Goal: Task Accomplishment & Management: Use online tool/utility

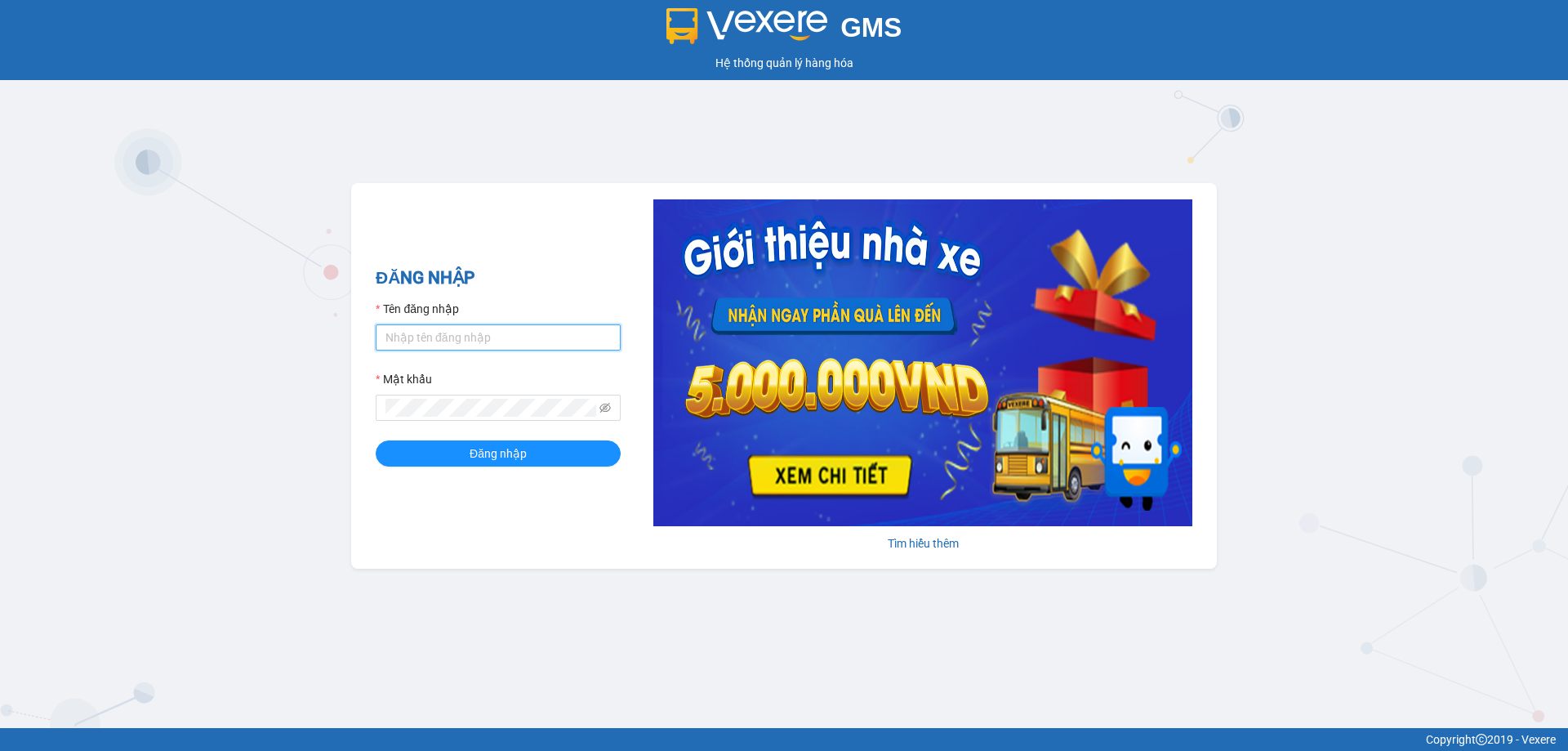
click at [552, 325] on input "Tên đăng nhập" at bounding box center [497, 337] width 245 height 26
type input "[DOMAIN_NAME]"
click at [483, 395] on div "Mật khẩu" at bounding box center [497, 395] width 245 height 51
click at [375, 440] on button "Đăng nhập" at bounding box center [497, 453] width 245 height 26
click at [611, 408] on icon "eye-invisible" at bounding box center [605, 408] width 11 height 10
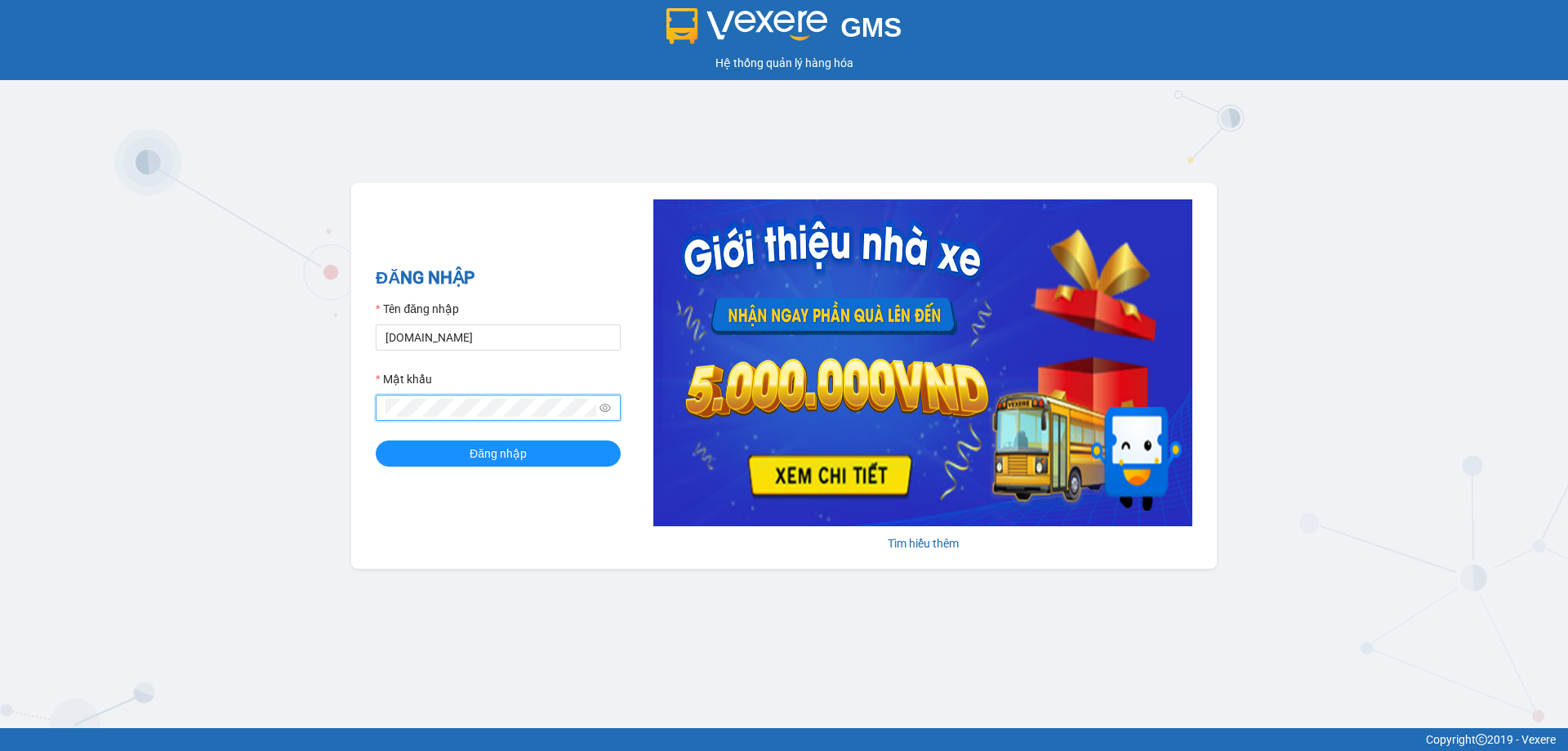
click at [375, 440] on button "Đăng nhập" at bounding box center [497, 453] width 245 height 26
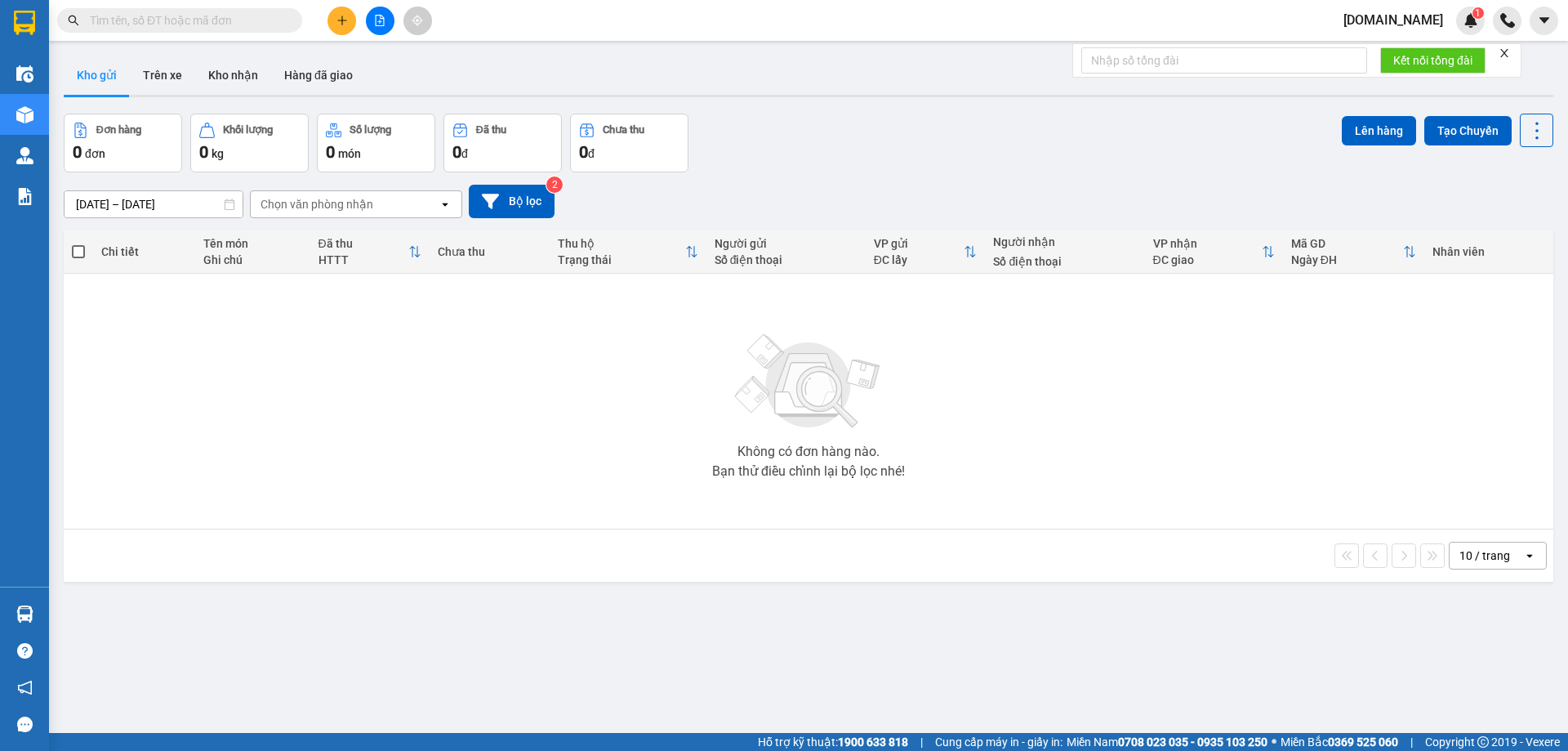
drag, startPoint x: 479, startPoint y: 252, endPoint x: 489, endPoint y: 257, distance: 11.2
click at [478, 255] on div "Chưa thu" at bounding box center [490, 251] width 104 height 13
click at [522, 197] on button "Bộ lọc" at bounding box center [511, 201] width 86 height 34
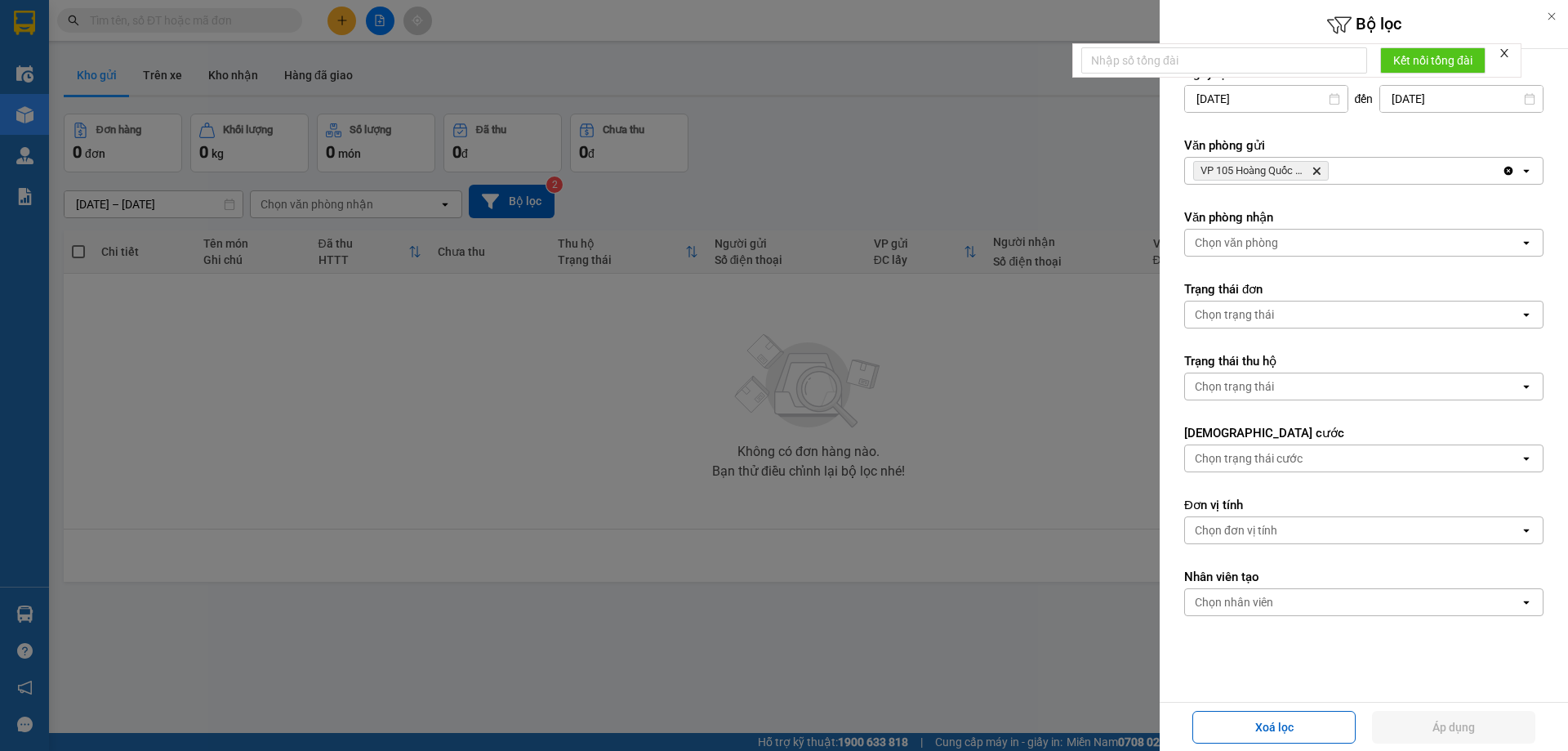
click at [644, 273] on div at bounding box center [784, 376] width 1568 height 751
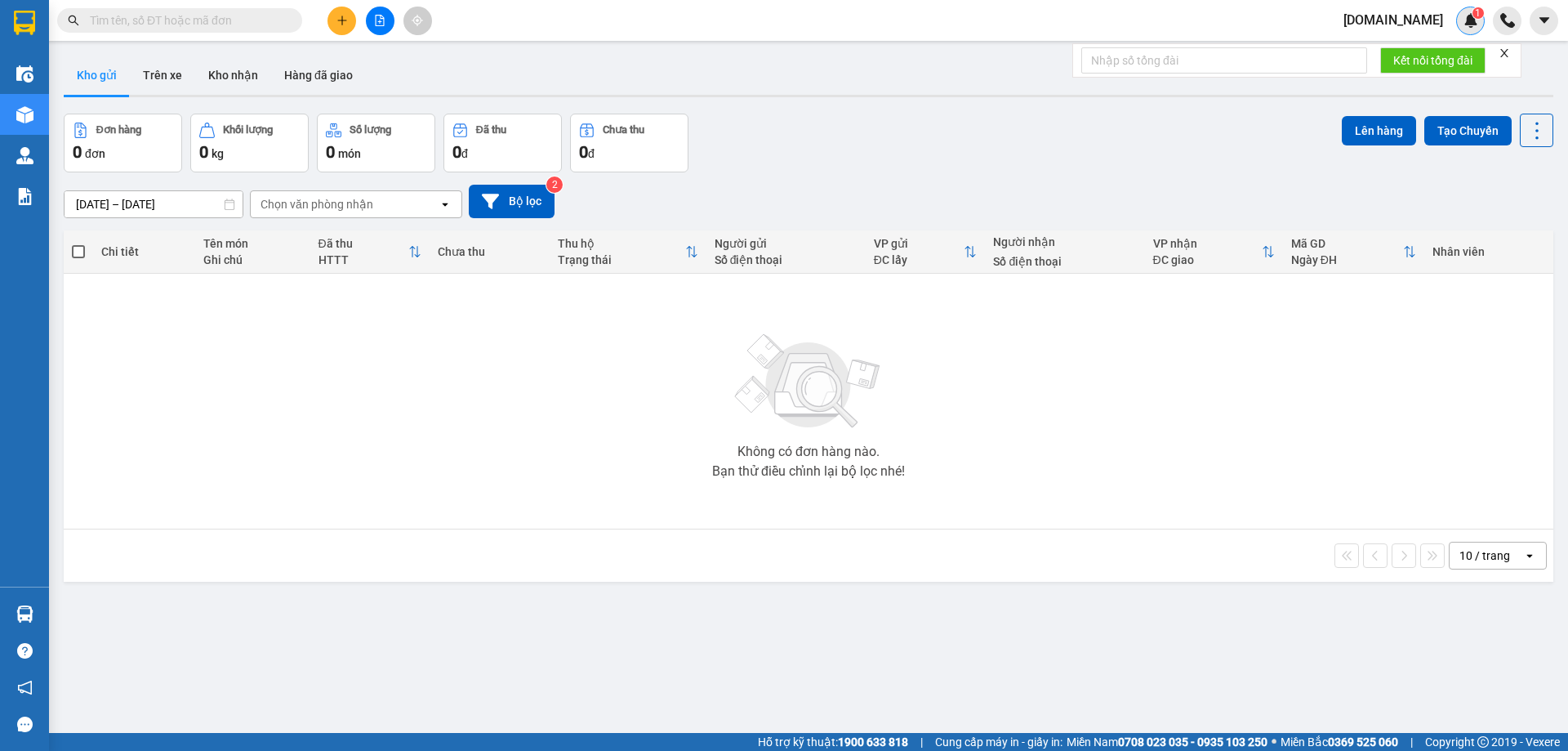
click at [1464, 8] on div "1" at bounding box center [1470, 21] width 29 height 29
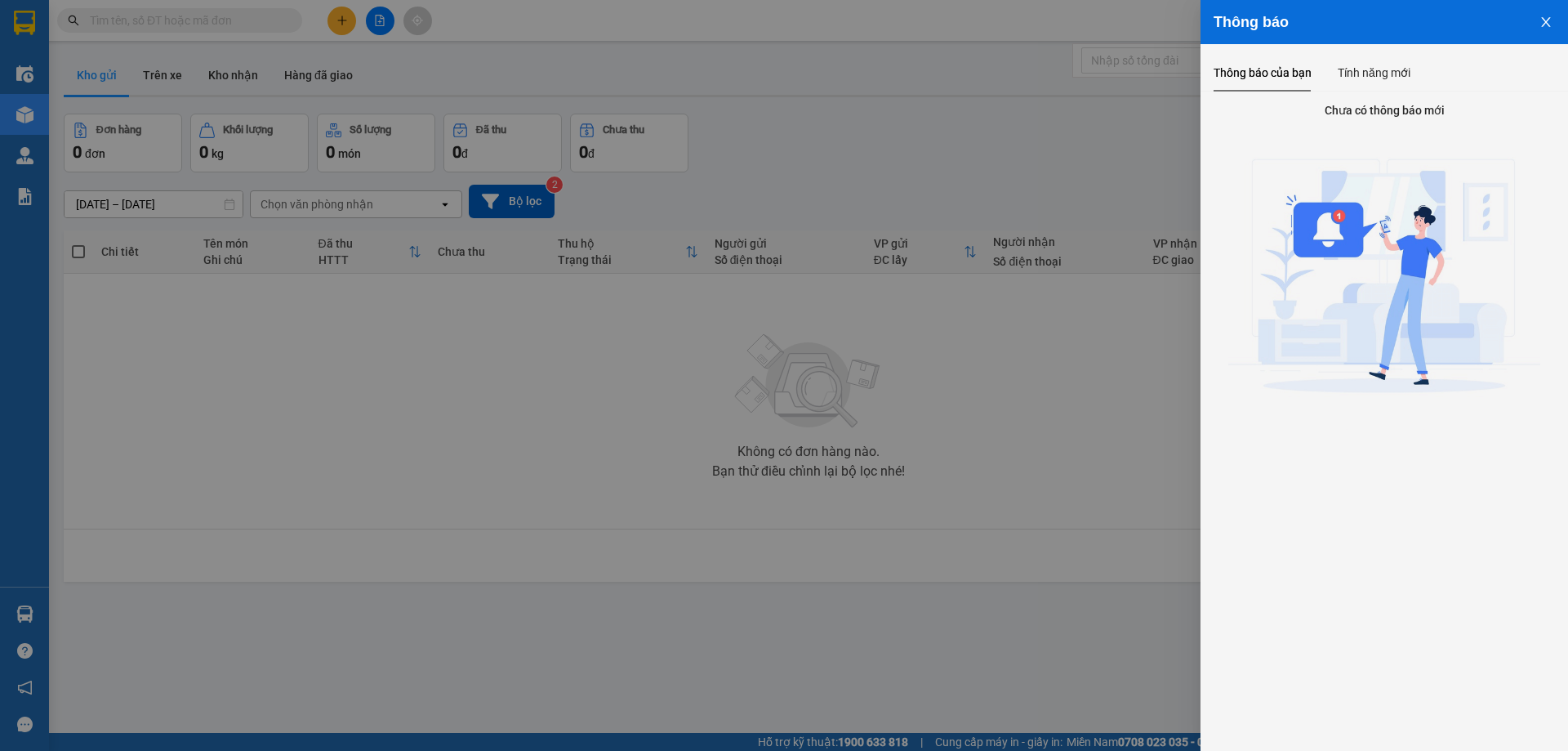
click at [653, 181] on div at bounding box center [784, 376] width 1568 height 751
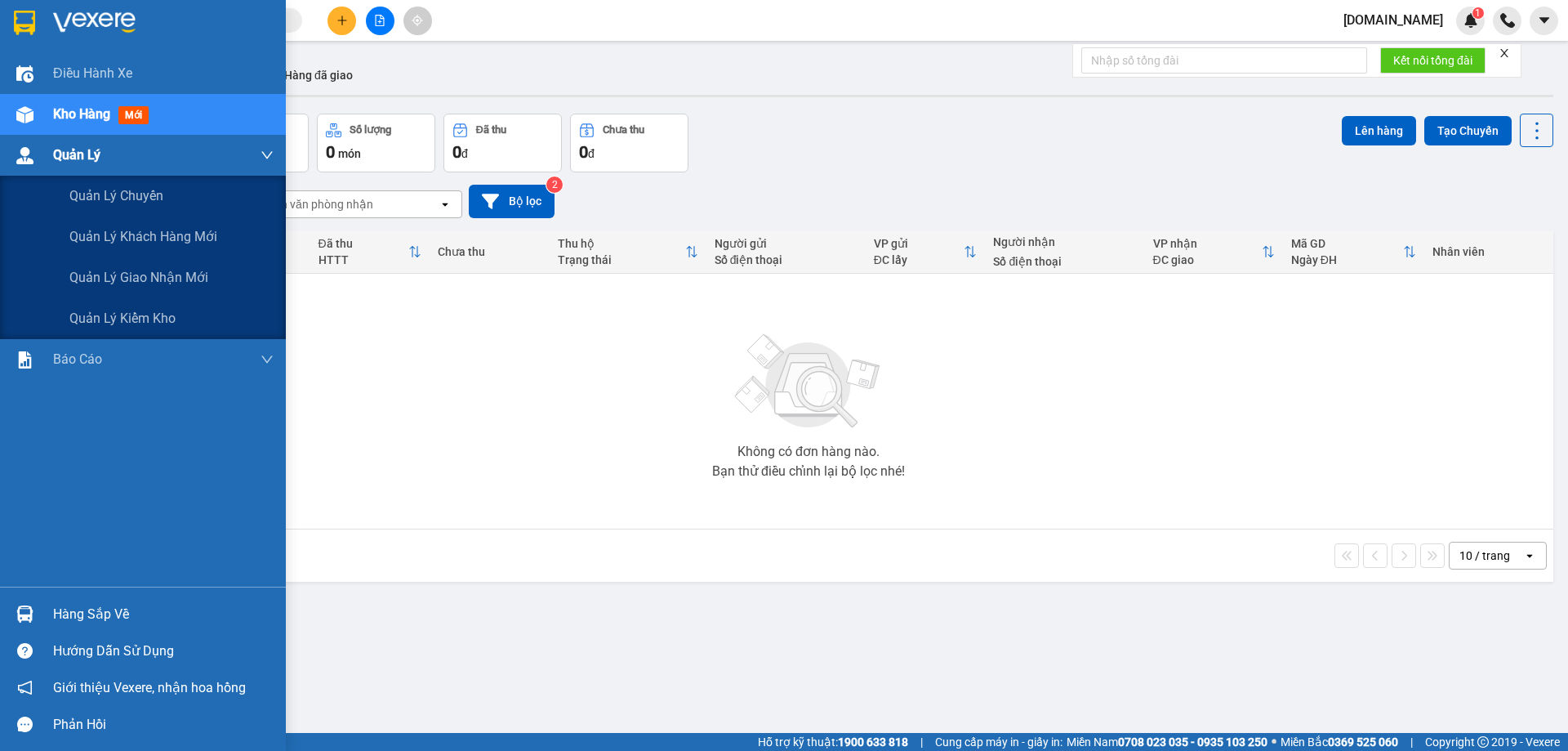
click at [12, 150] on div at bounding box center [24, 155] width 29 height 29
click at [188, 203] on div "Quản lý chuyến" at bounding box center [171, 196] width 204 height 41
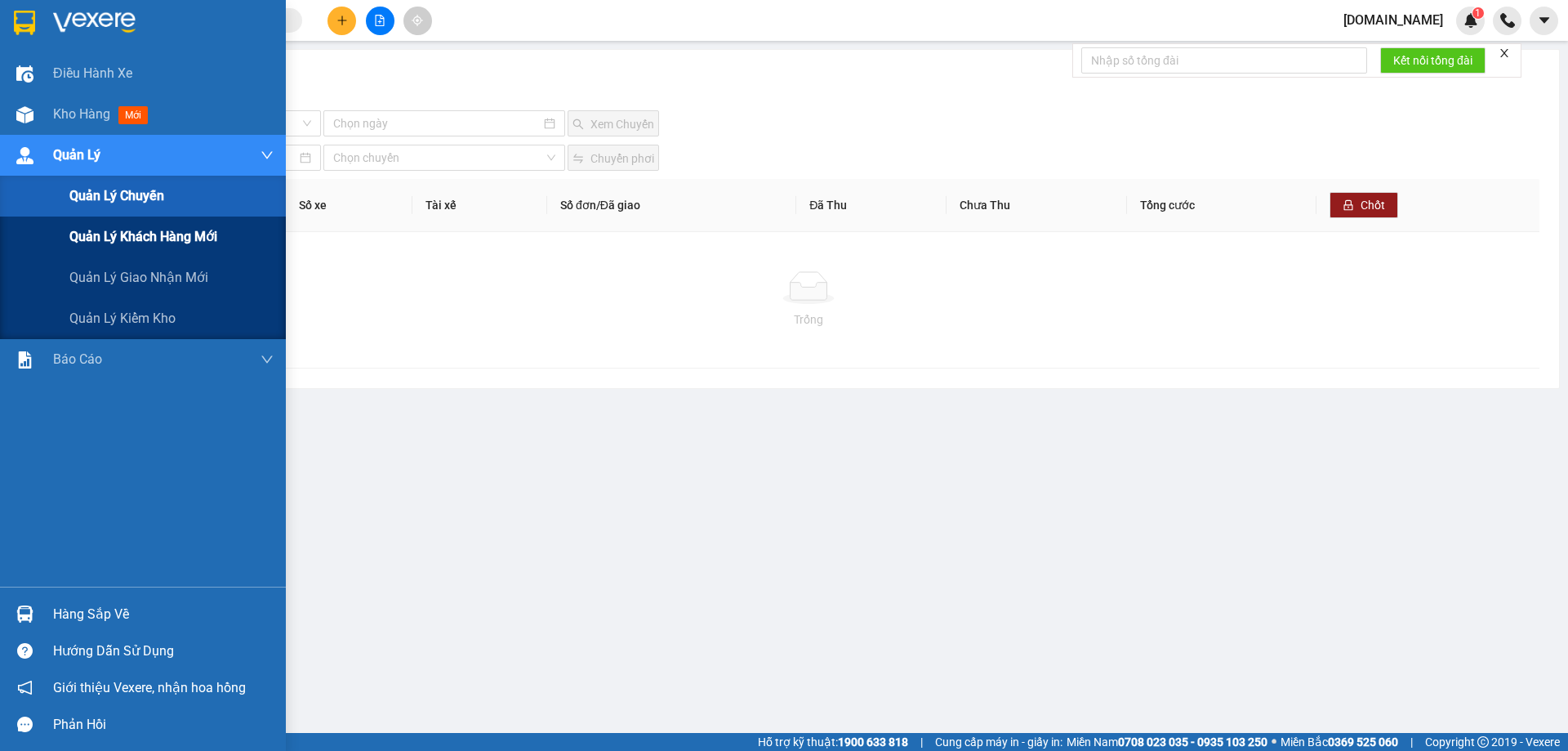
click at [198, 242] on span "Quản lý khách hàng mới" at bounding box center [143, 237] width 148 height 21
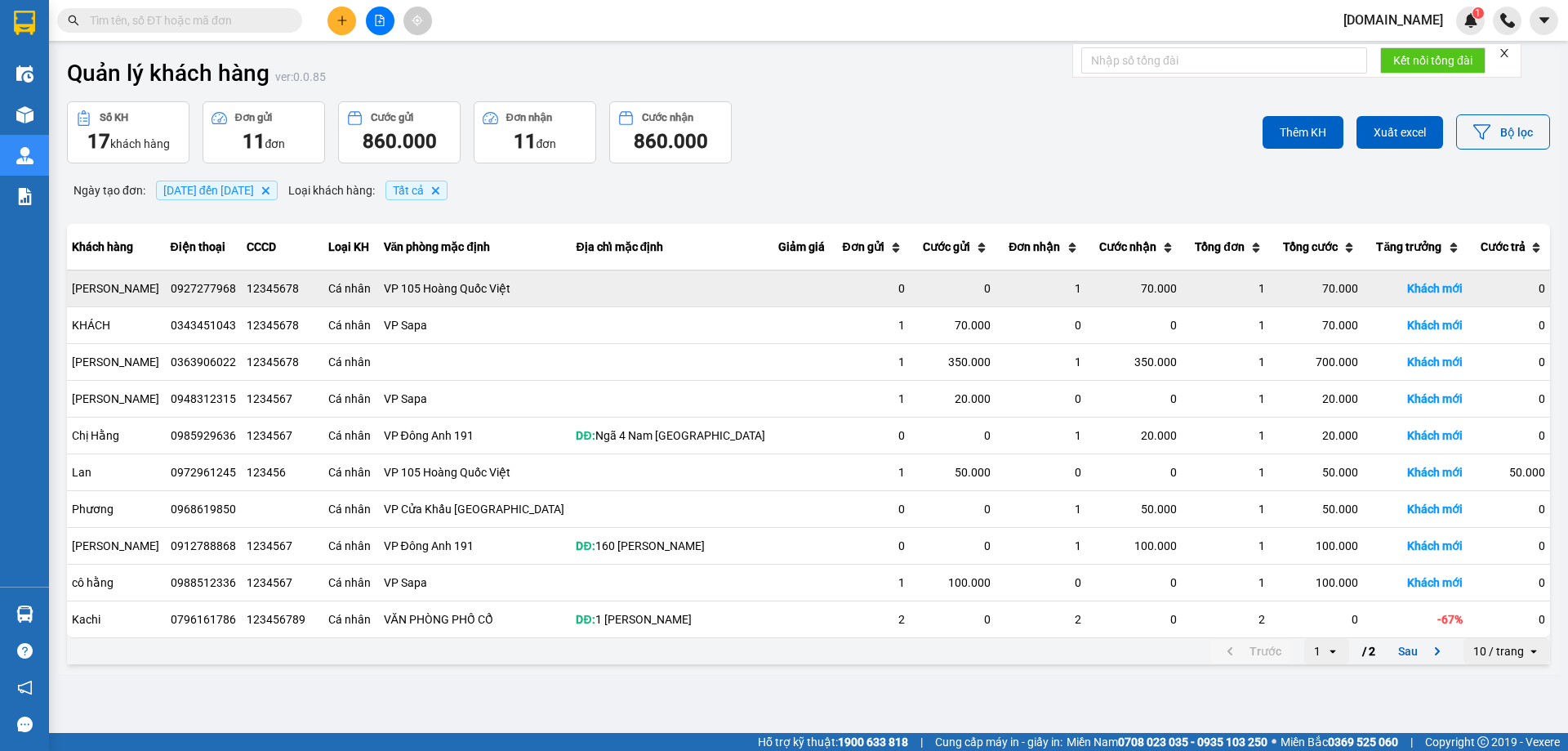
click at [571, 284] on td at bounding box center [671, 288] width 201 height 37
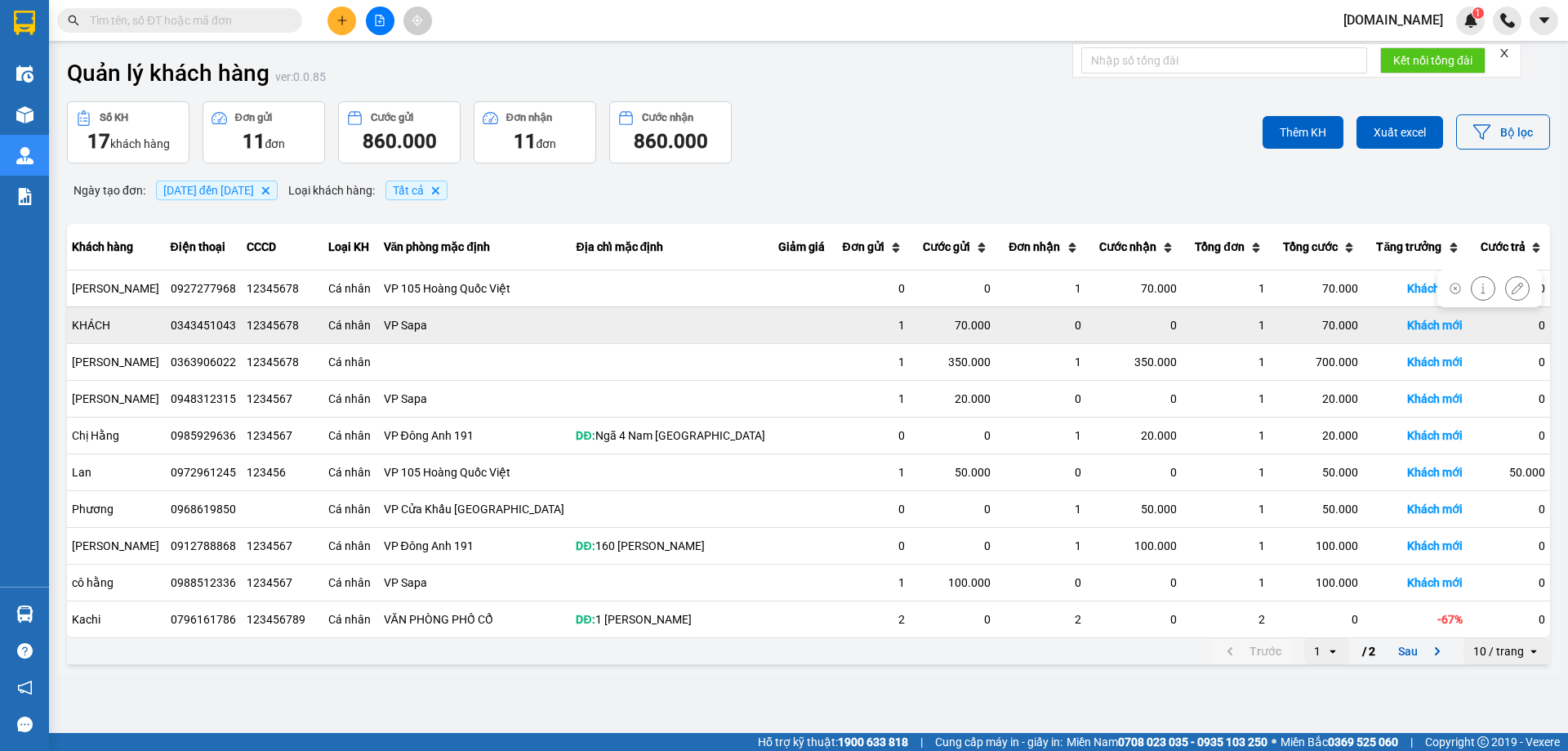
click at [669, 309] on td at bounding box center [671, 324] width 201 height 37
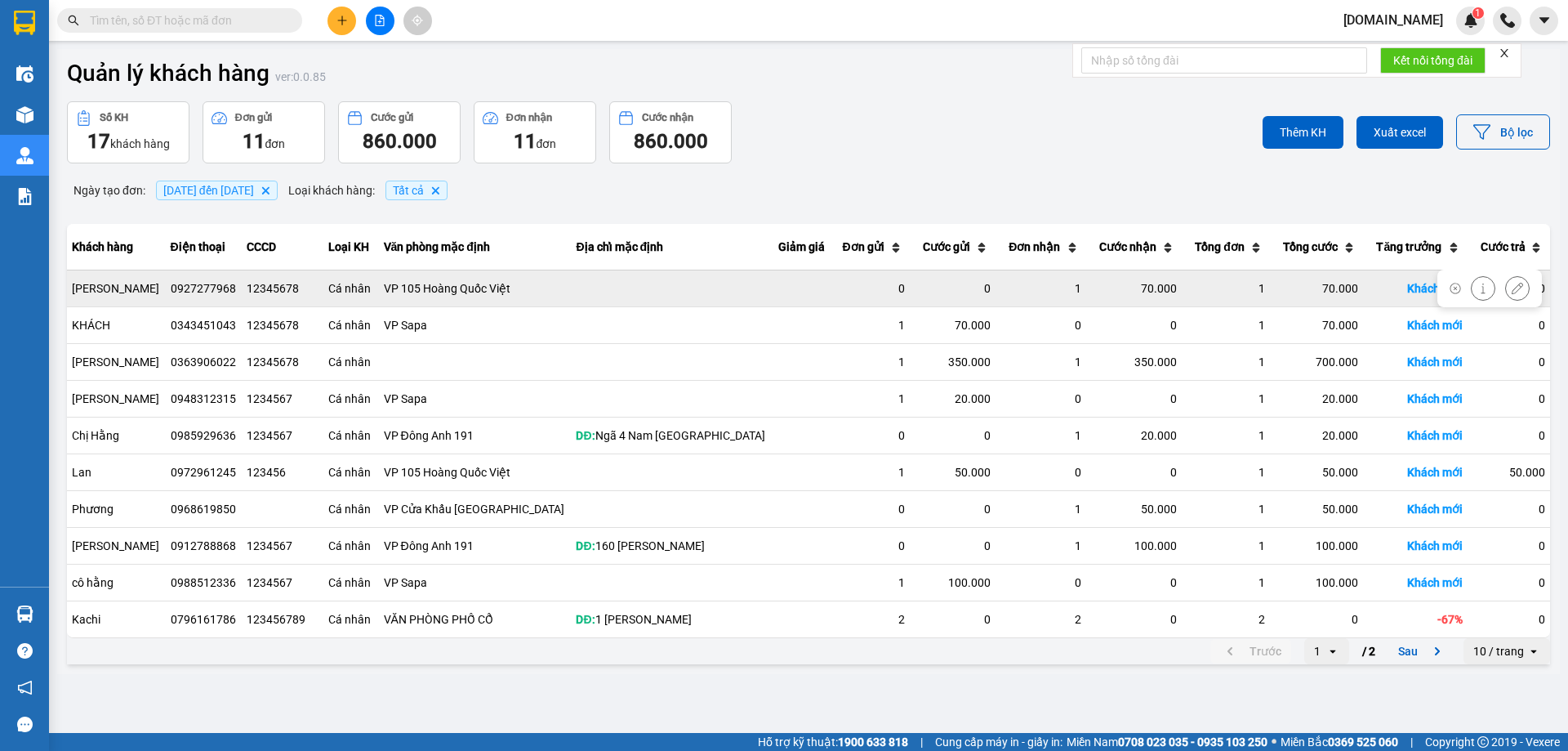
click at [640, 302] on td at bounding box center [671, 288] width 201 height 37
click at [1516, 285] on icon at bounding box center [1517, 288] width 11 height 11
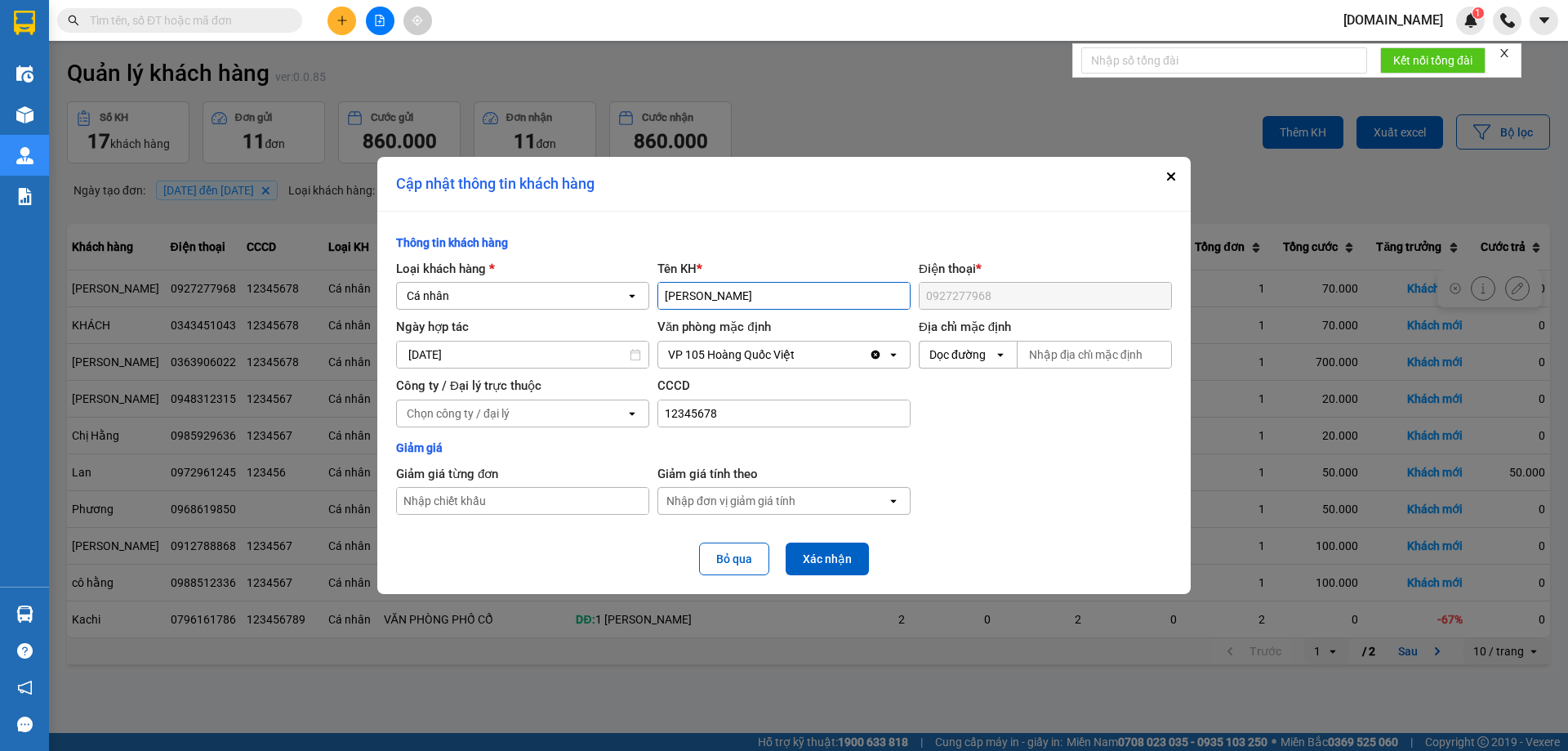
click at [840, 93] on div "Quản lý khách hàng ver: 0.0.85 Số KH 17 khách hàng Đơn gửi 11 đơn Cước gửi 860.…" at bounding box center [809, 362] width 1503 height 626
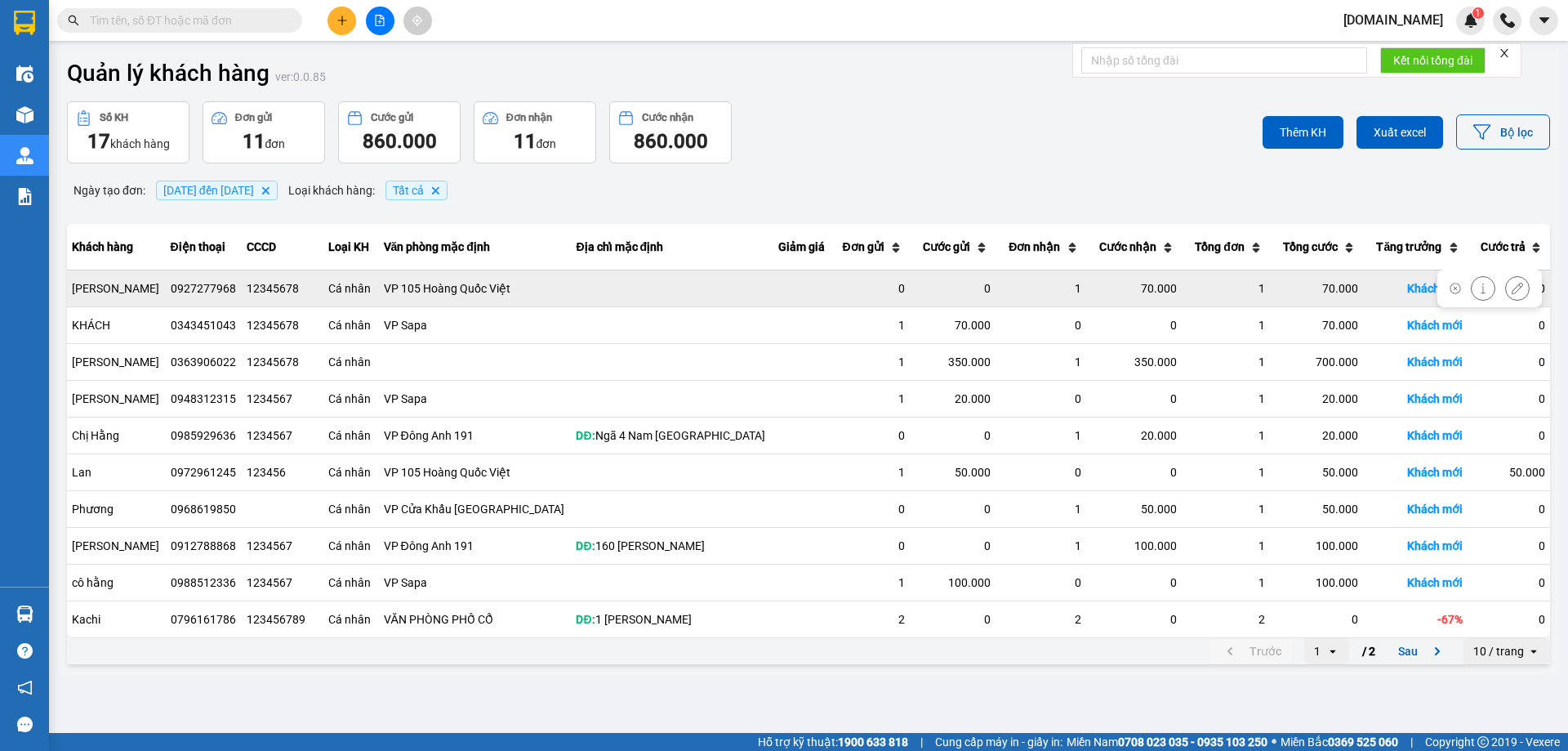
click at [486, 290] on div "VP 105 Hoàng Quốc Việt" at bounding box center [476, 288] width 183 height 16
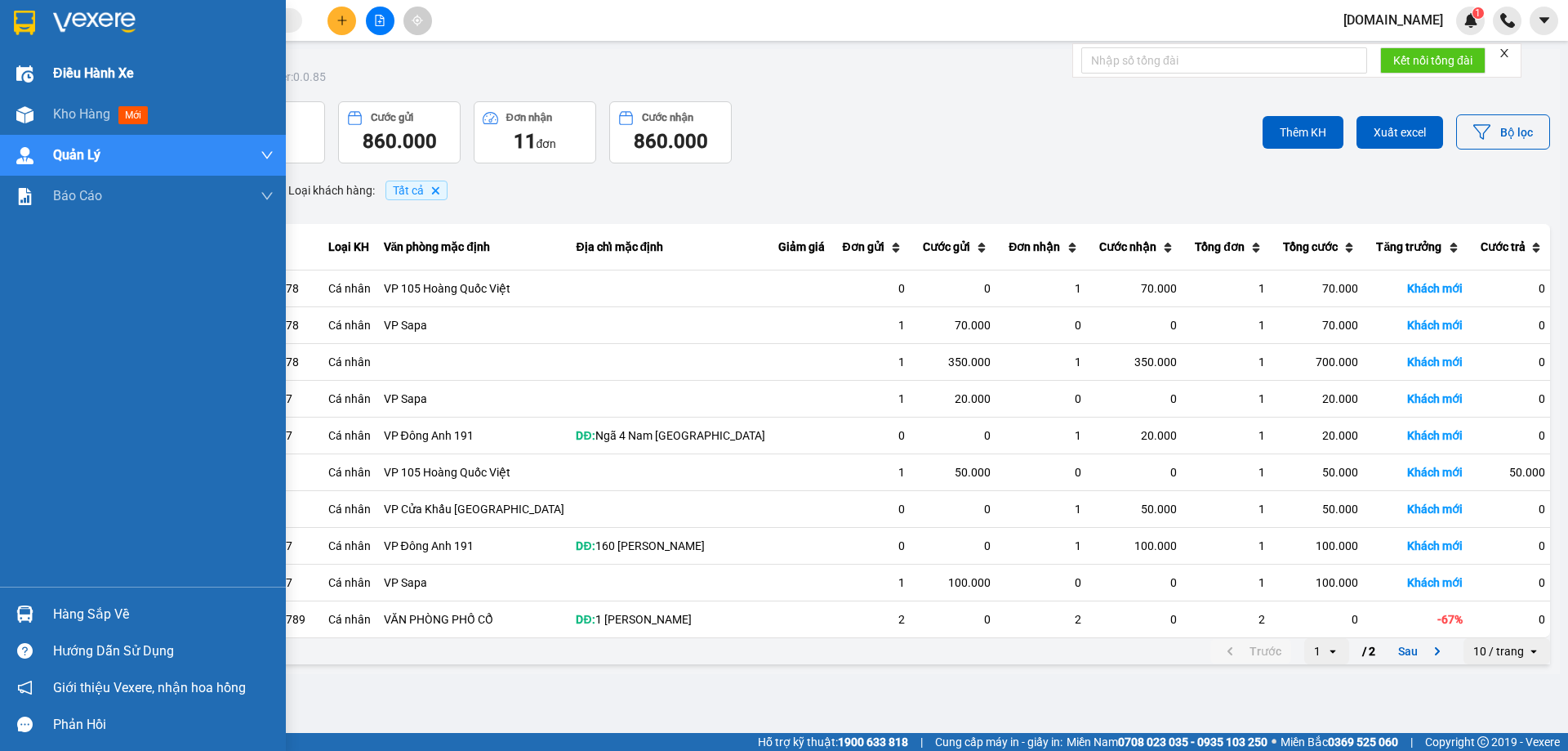
click at [101, 62] on div "Điều hành xe" at bounding box center [163, 73] width 221 height 41
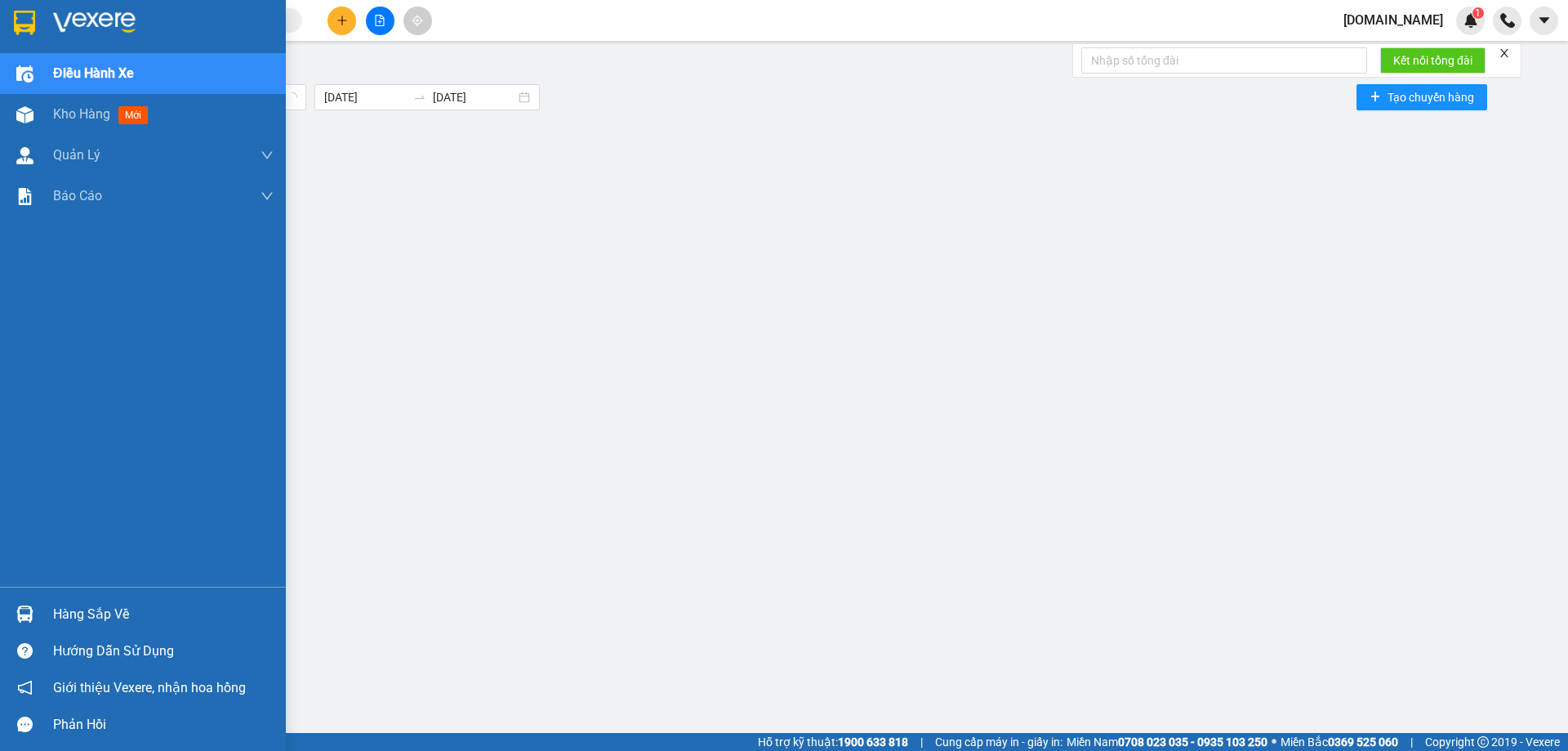
click at [102, 62] on div "Điều hành xe" at bounding box center [163, 73] width 221 height 41
click at [118, 111] on div "Kho hàng mới" at bounding box center [104, 114] width 102 height 21
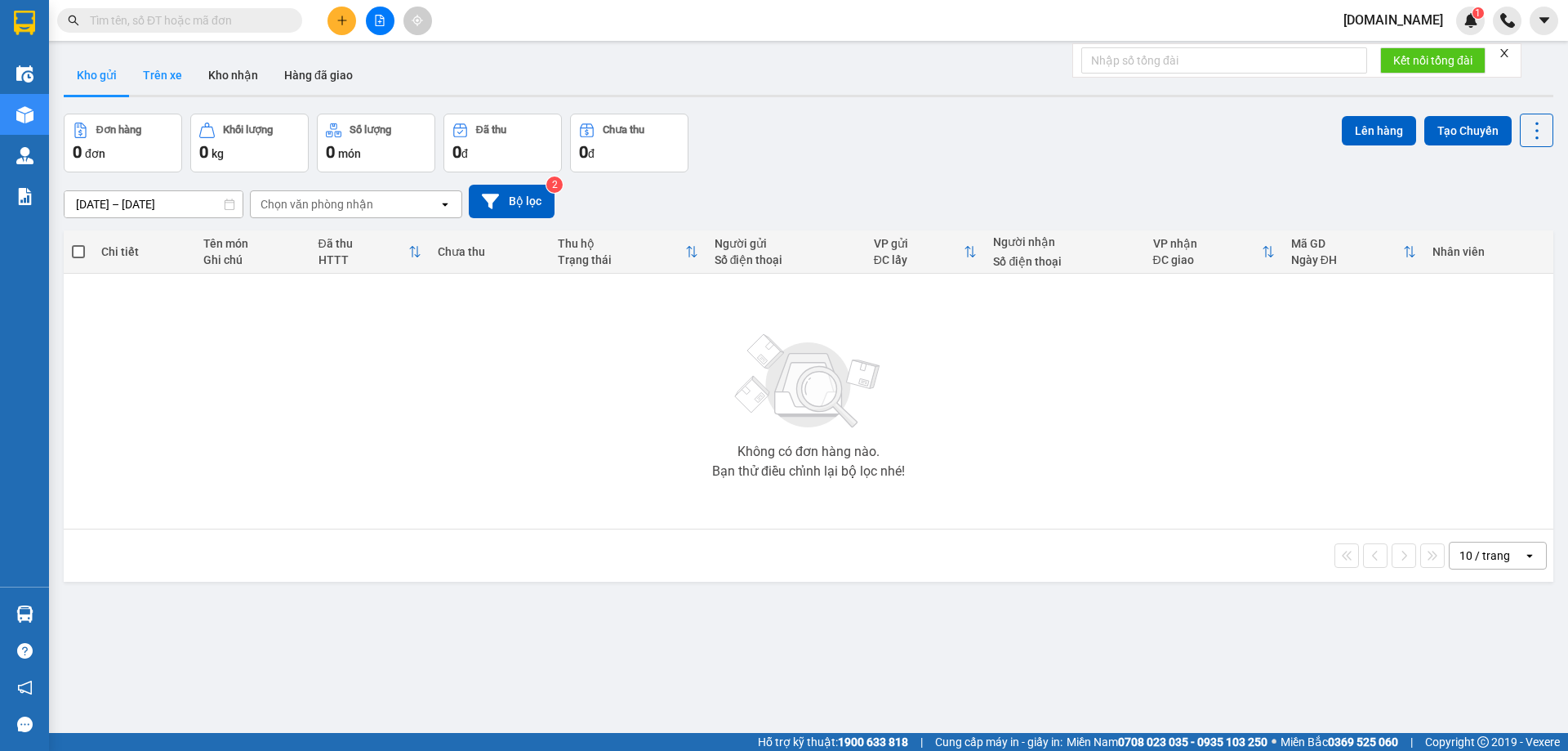
click at [172, 80] on button "Trên xe" at bounding box center [163, 74] width 66 height 39
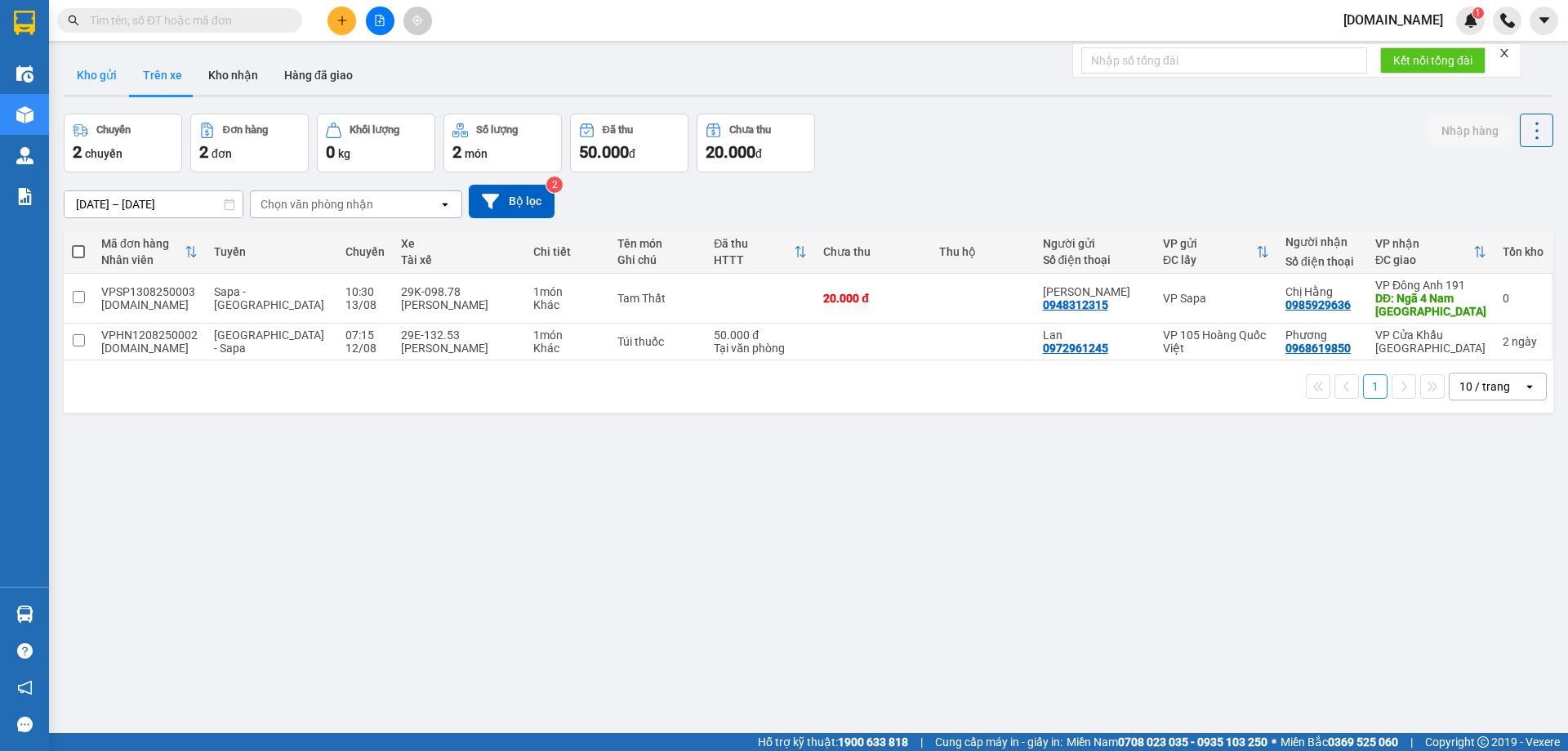
click at [98, 81] on button "Kho gửi" at bounding box center [97, 74] width 67 height 39
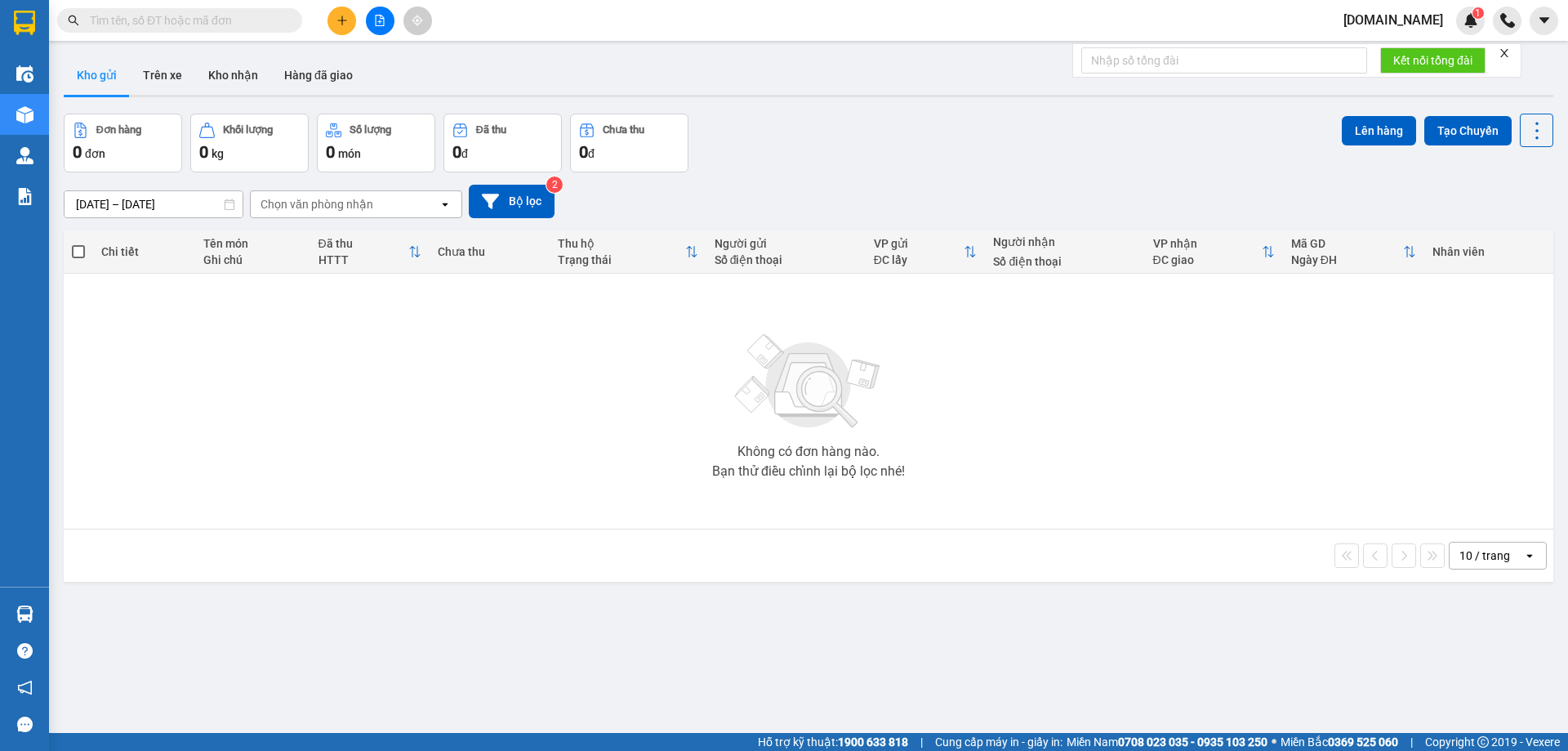
click at [493, 305] on div "Không có đơn hàng nào. Bạn thử điều chỉnh lại bộ lọc nhé!" at bounding box center [809, 401] width 1474 height 245
click at [166, 70] on button "Trên xe" at bounding box center [163, 74] width 66 height 39
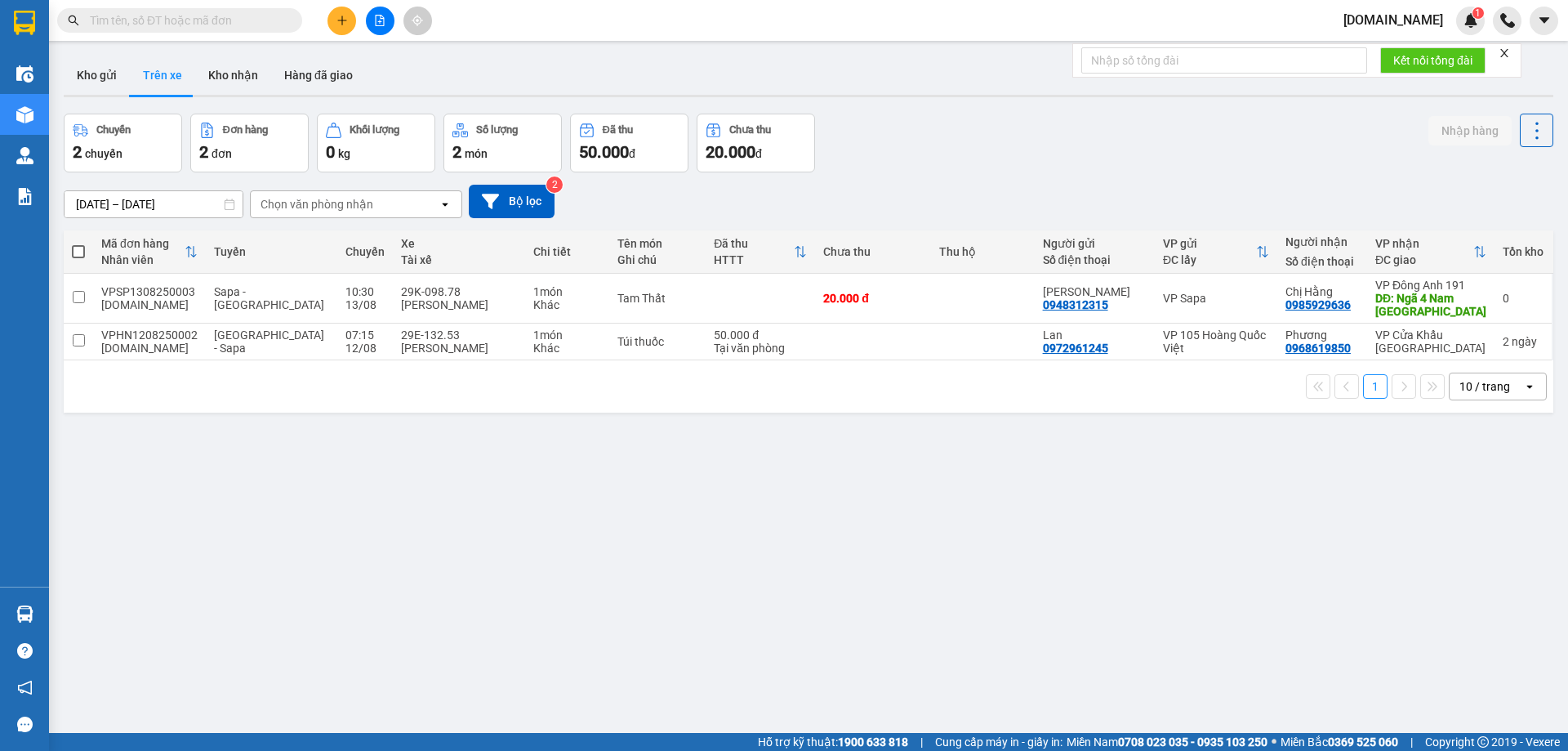
click at [156, 147] on div "2 chuyến" at bounding box center [123, 151] width 100 height 22
click at [363, 207] on div "Chọn văn phòng nhận" at bounding box center [317, 204] width 112 height 16
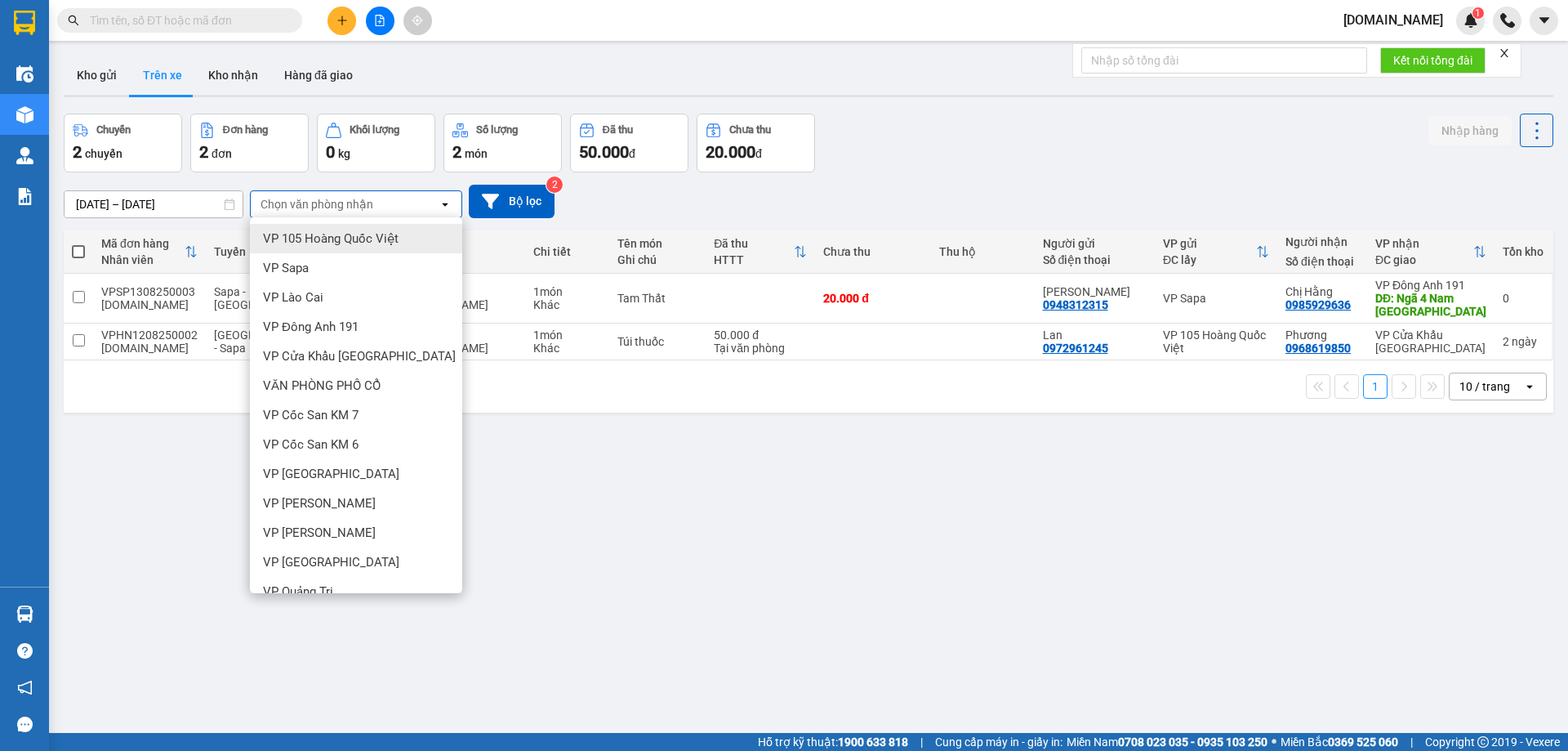
click at [243, 144] on div "2 đơn" at bounding box center [249, 151] width 100 height 22
